Goal: Ask a question

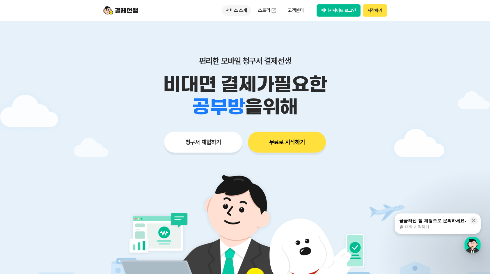
click at [235, 13] on p "서비스 소개" at bounding box center [236, 10] width 29 height 10
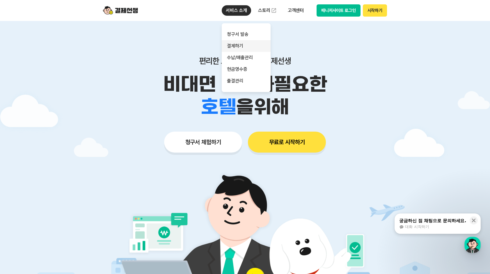
click at [245, 48] on link "결제하기" at bounding box center [246, 46] width 49 height 12
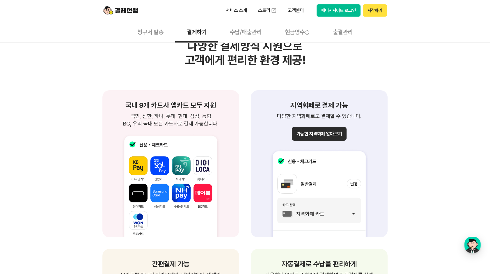
scroll to position [699, 0]
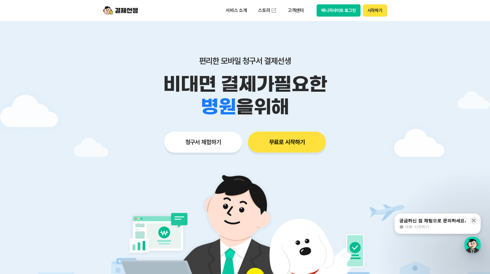
click at [417, 226] on span "대화 시작하기" at bounding box center [417, 226] width 24 height 5
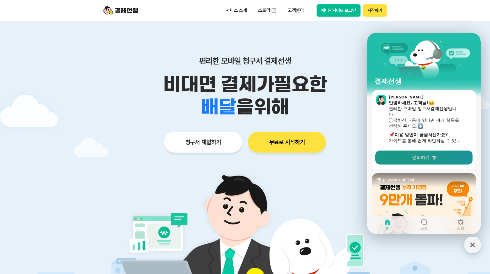
click at [416, 163] on link "문의하기" at bounding box center [424, 157] width 97 height 14
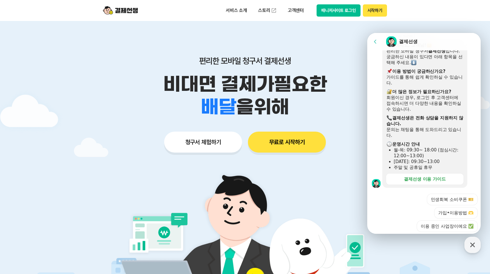
scroll to position [174, 0]
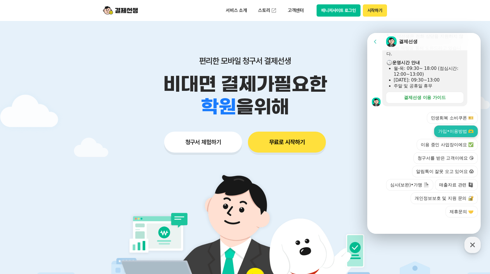
click at [440, 134] on button "가입•이용방법 🫶" at bounding box center [456, 131] width 44 height 12
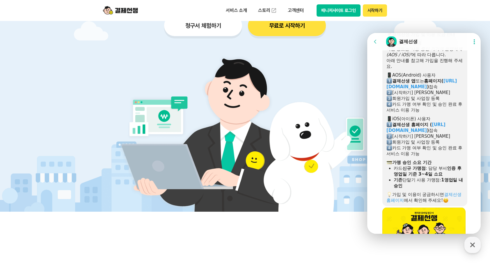
scroll to position [222, 0]
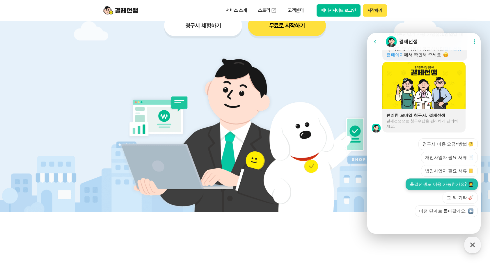
click at [443, 178] on button "출결선생도 이용 가능한가요? 🧑‍🎓" at bounding box center [442, 184] width 72 height 12
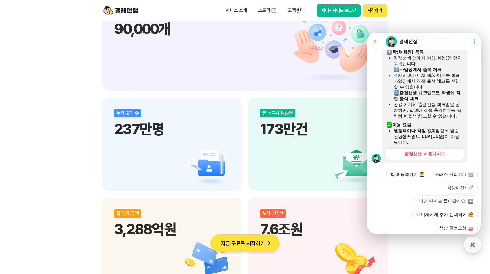
scroll to position [603, 0]
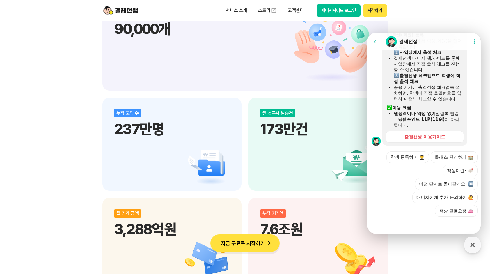
click at [449, 183] on button "이전 단계로 돌아갈게요." at bounding box center [446, 184] width 63 height 12
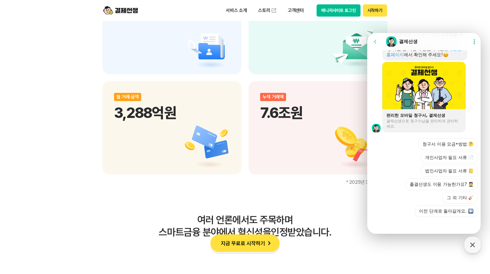
scroll to position [894, 0]
